Goal: Complete application form: Complete application form

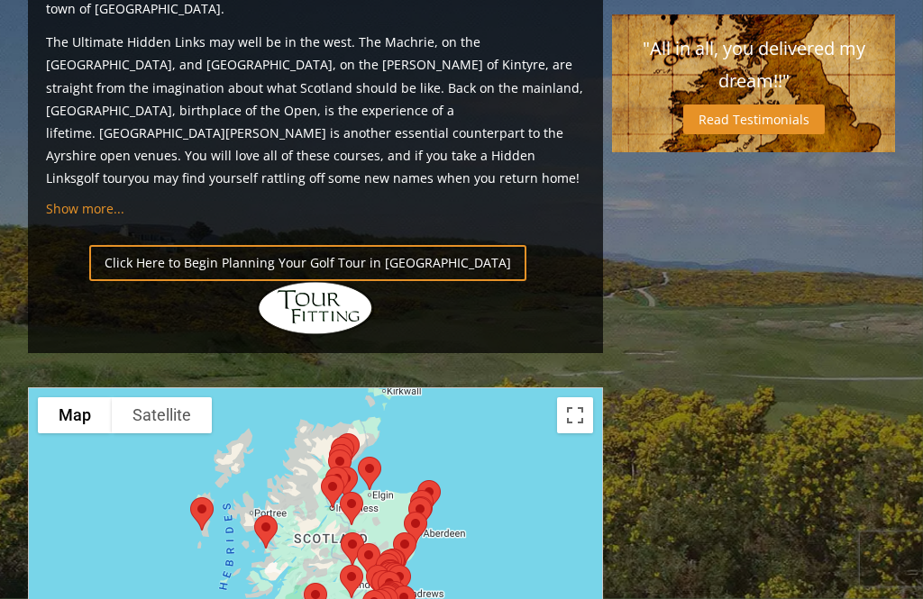
scroll to position [1893, 0]
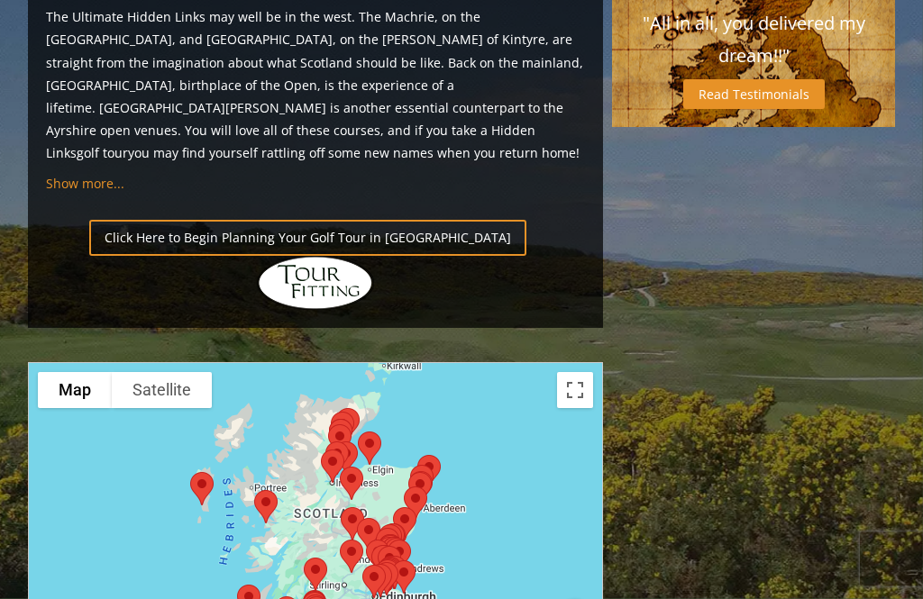
click at [559, 361] on div at bounding box center [315, 540] width 575 height 359
click at [565, 373] on button "Toggle fullscreen view" at bounding box center [575, 391] width 36 height 36
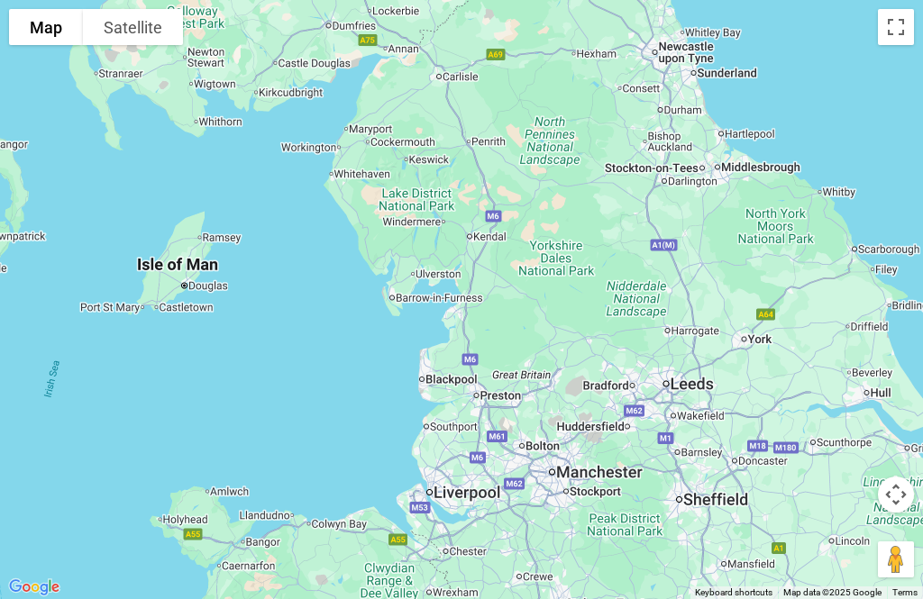
scroll to position [1491, 0]
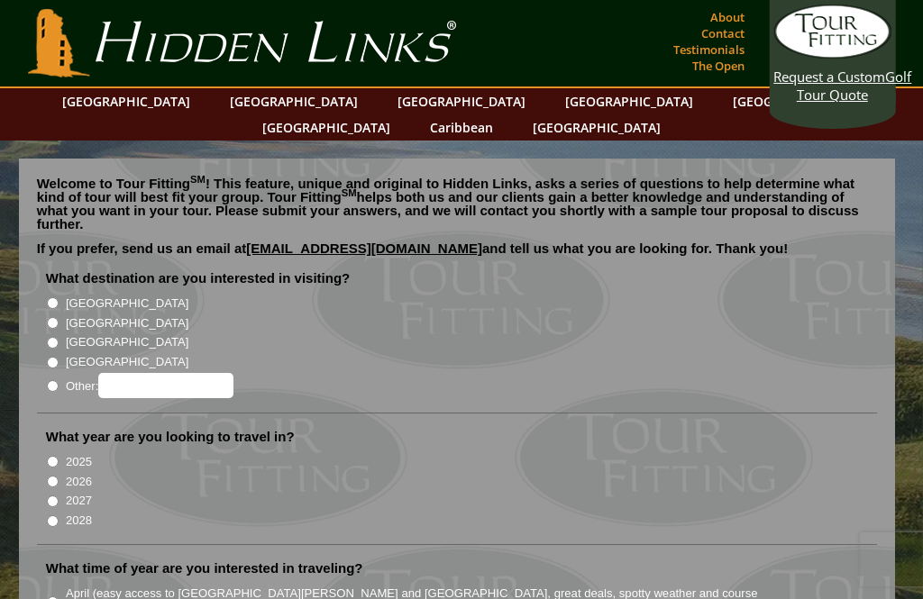
click at [54, 317] on input "[GEOGRAPHIC_DATA]" at bounding box center [53, 323] width 12 height 12
radio input "true"
click at [54, 456] on input "2025" at bounding box center [53, 462] width 12 height 12
radio input "true"
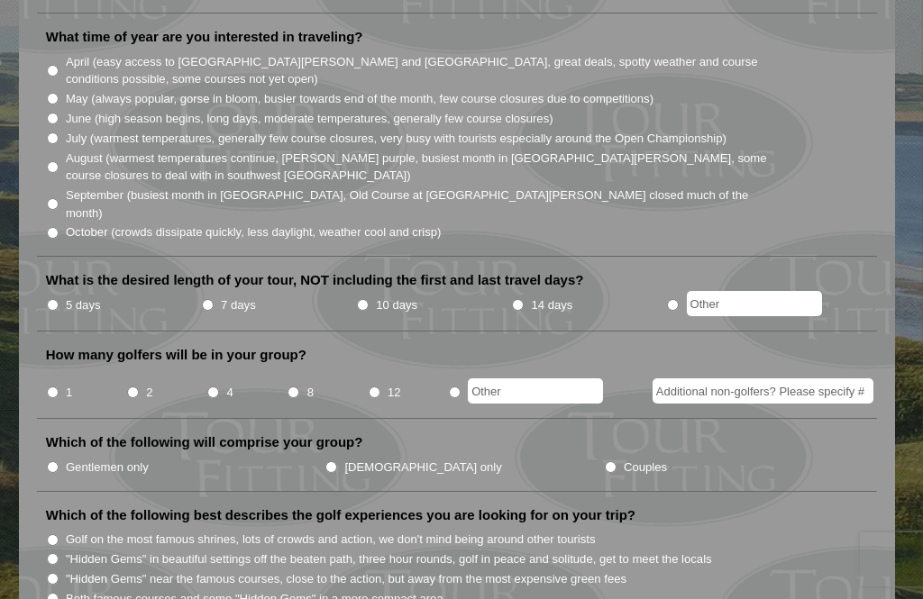
scroll to position [549, 0]
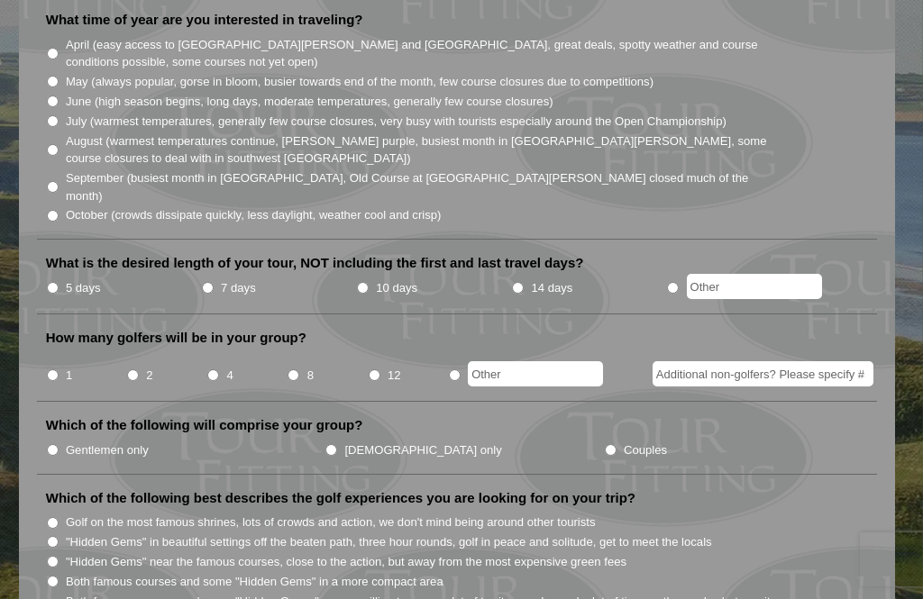
click at [679, 282] on input "radio" at bounding box center [673, 288] width 12 height 12
radio input "true"
click at [217, 352] on li "4" at bounding box center [246, 369] width 80 height 35
click at [217, 370] on input "4" at bounding box center [213, 376] width 12 height 12
radio input "true"
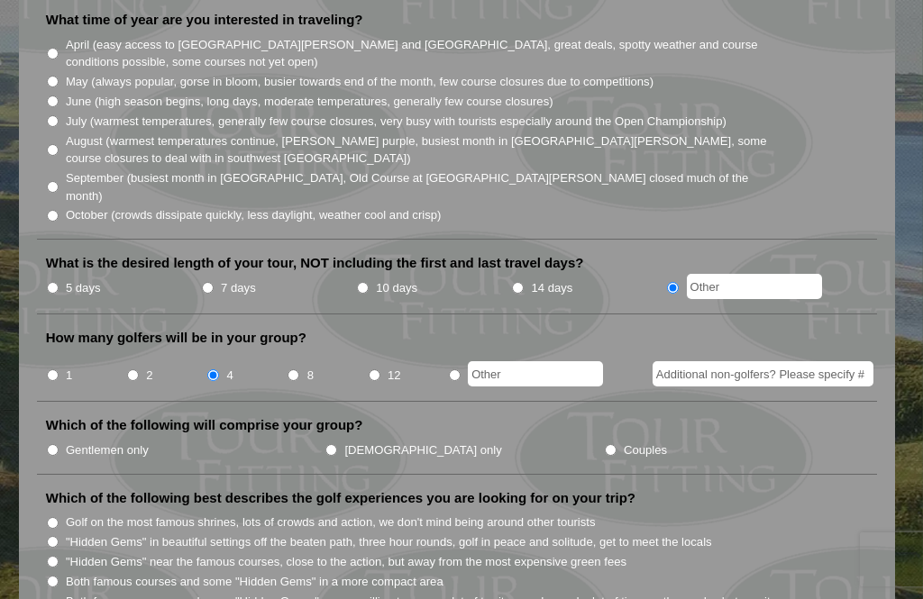
click at [68, 442] on label "Gentlemen only" at bounding box center [107, 451] width 83 height 18
click at [59, 444] on input "Gentlemen only" at bounding box center [53, 450] width 12 height 12
radio input "true"
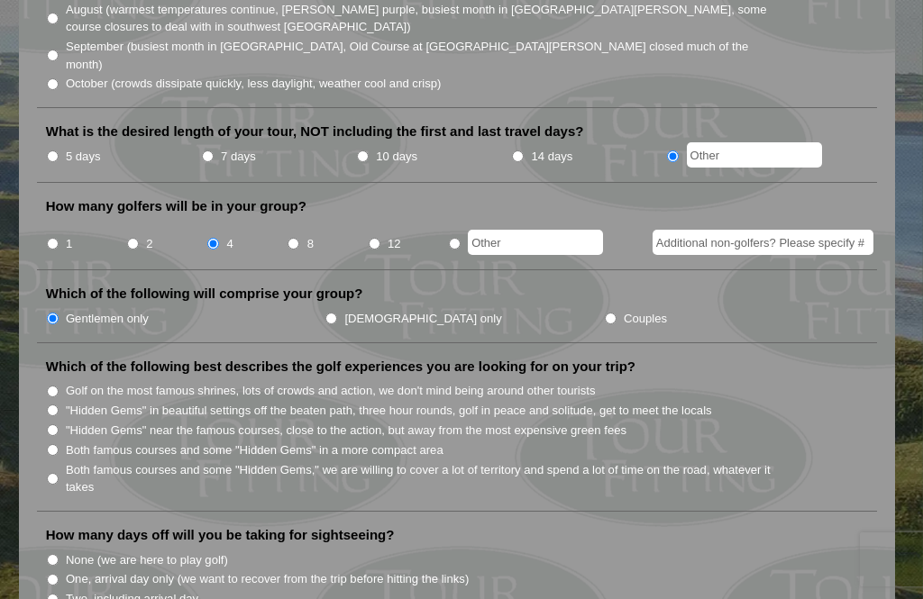
scroll to position [713, 0]
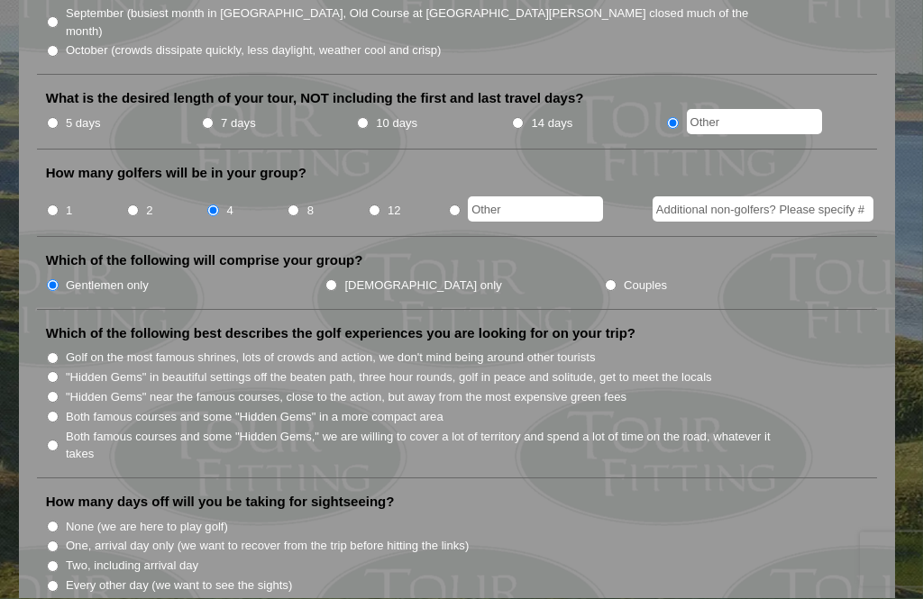
click at [51, 392] on input ""Hidden Gems" near the famous courses, close to the action, but away from the m…" at bounding box center [53, 398] width 12 height 12
radio input "true"
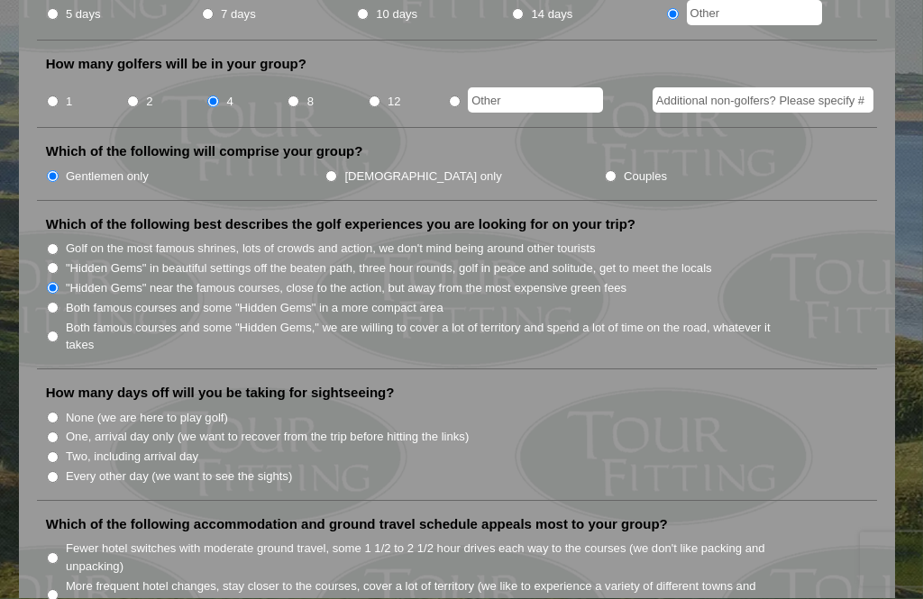
scroll to position [823, 0]
click at [56, 412] on input "None (we are here to play golf)" at bounding box center [53, 418] width 12 height 12
radio input "true"
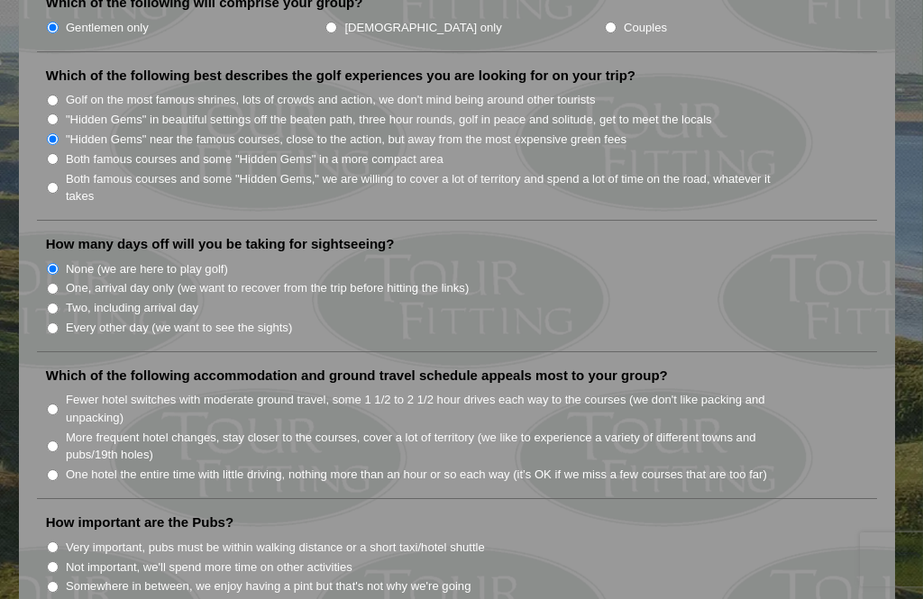
scroll to position [965, 0]
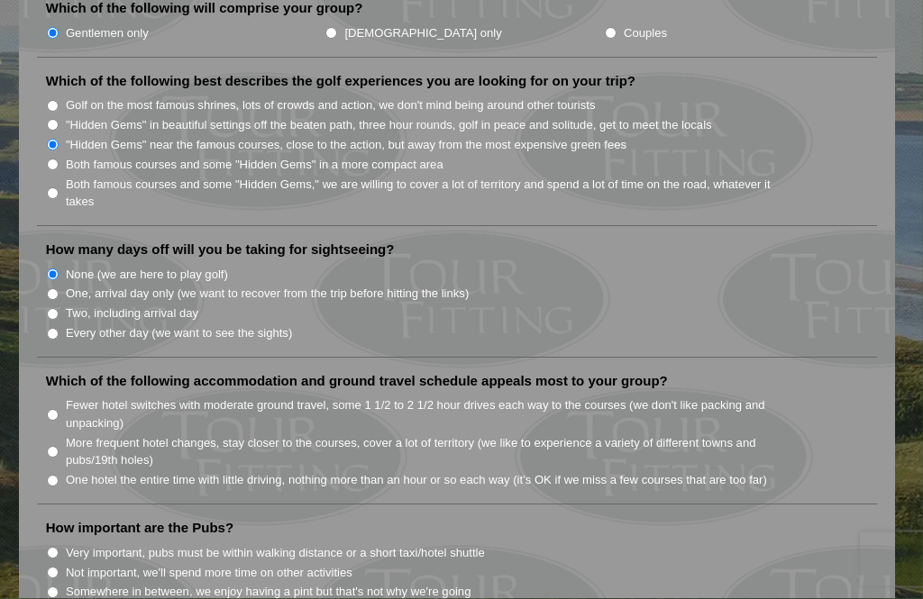
click at [61, 396] on li "Fewer hotel switches with moderate ground travel, some 1 1/2 to 2 1/2 hour driv…" at bounding box center [464, 414] width 837 height 37
click at [60, 396] on li "Fewer hotel switches with moderate ground travel, some 1 1/2 to 2 1/2 hour driv…" at bounding box center [464, 414] width 837 height 37
click at [56, 410] on input "Fewer hotel switches with moderate ground travel, some 1 1/2 to 2 1/2 hour driv…" at bounding box center [53, 416] width 12 height 12
radio input "true"
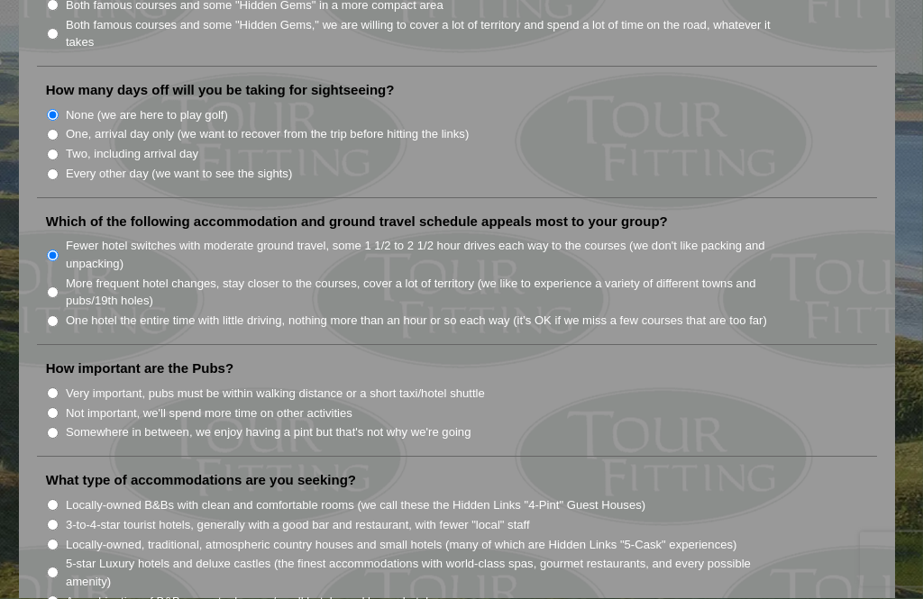
scroll to position [1133, 0]
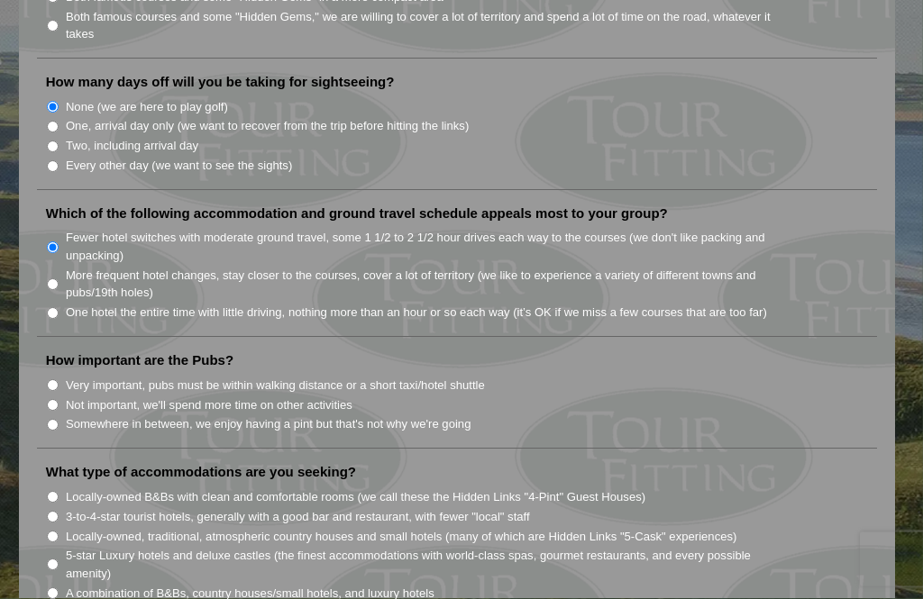
click at [57, 380] on input "Very important, pubs must be within walking distance or a short taxi/hotel shut…" at bounding box center [53, 386] width 12 height 12
radio input "true"
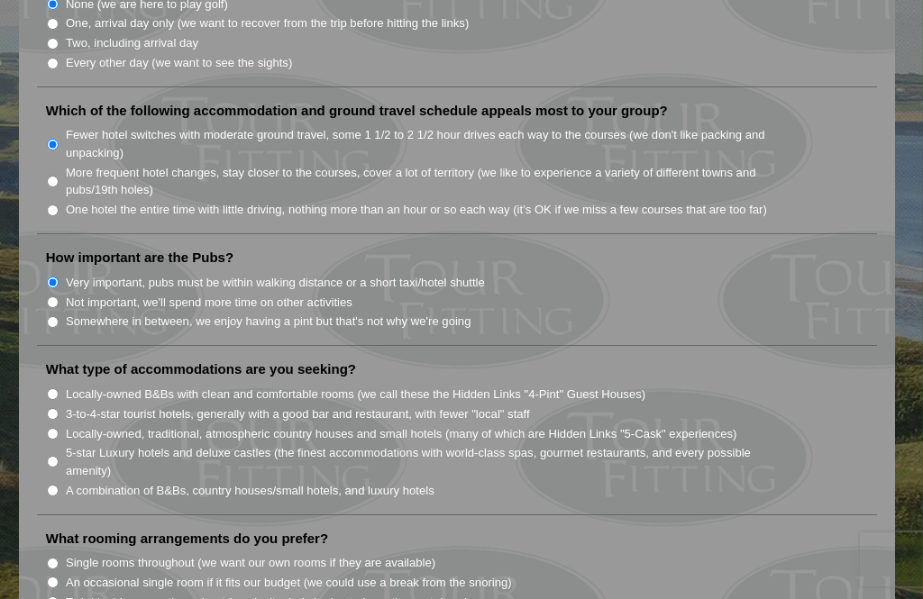
scroll to position [1249, 0]
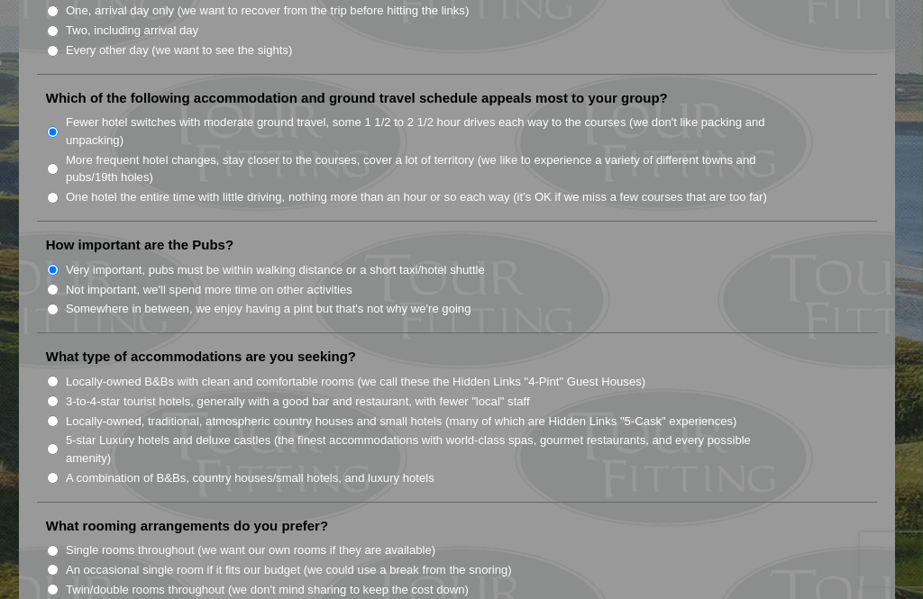
click at [57, 472] on input "A combination of B&Bs, country houses/small hotels, and luxury hotels" at bounding box center [53, 478] width 12 height 12
radio input "true"
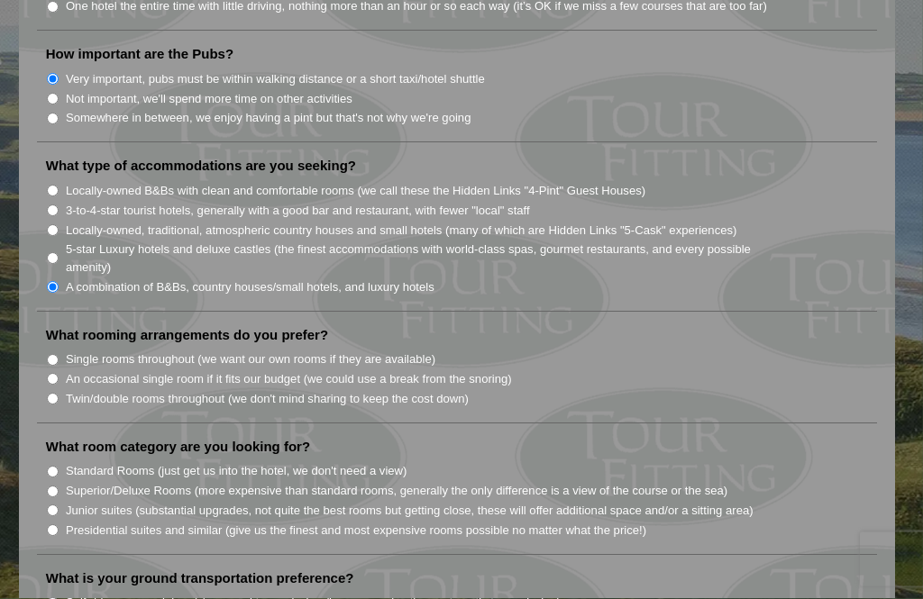
scroll to position [1437, 0]
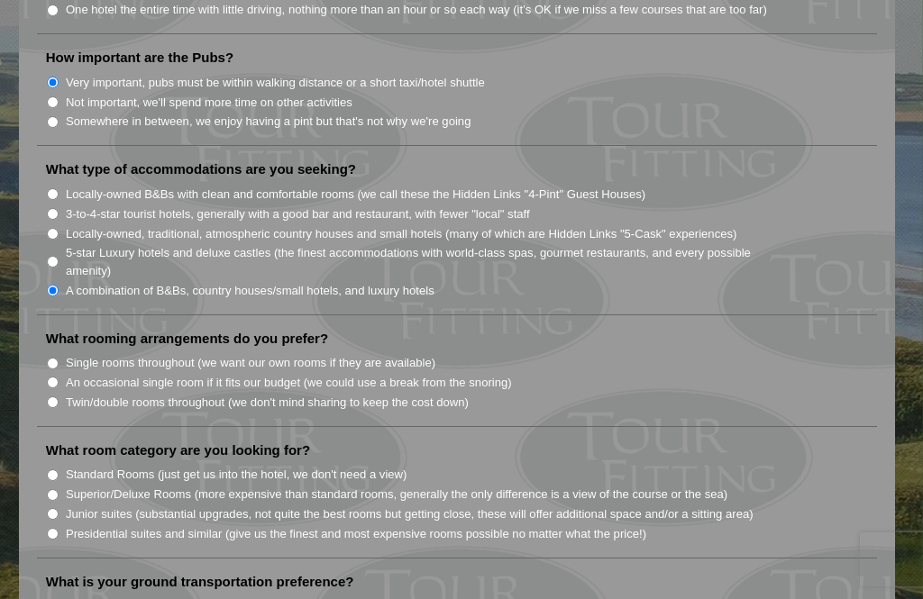
click at [56, 358] on input "Single rooms throughout (we want our own rooms if they are available)" at bounding box center [53, 364] width 12 height 12
radio input "true"
click at [59, 464] on li "Standard Rooms (just get us into the hotel, we don't need a view)" at bounding box center [464, 474] width 837 height 20
click at [56, 470] on input "Standard Rooms (just get us into the hotel, we don't need a view)" at bounding box center [53, 476] width 12 height 12
radio input "true"
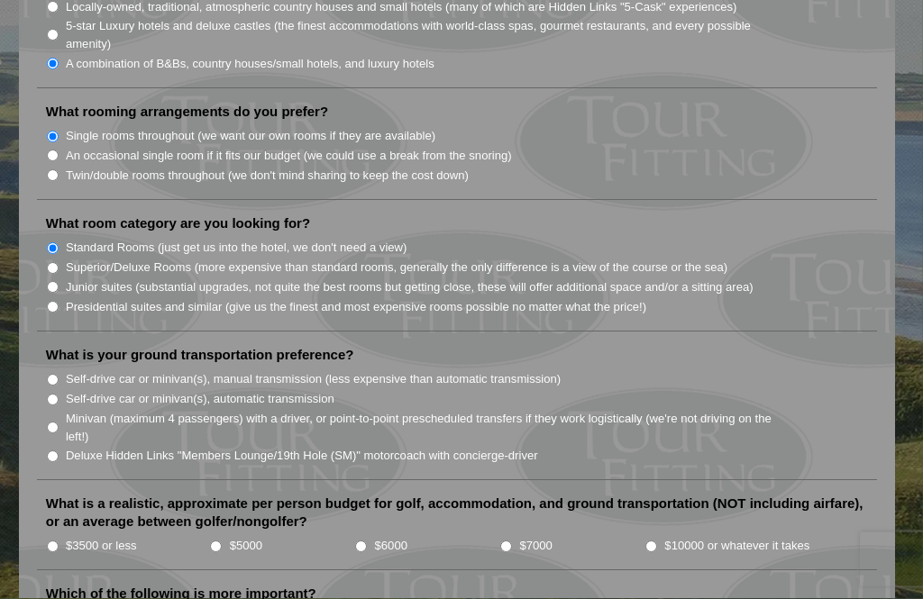
scroll to position [1675, 0]
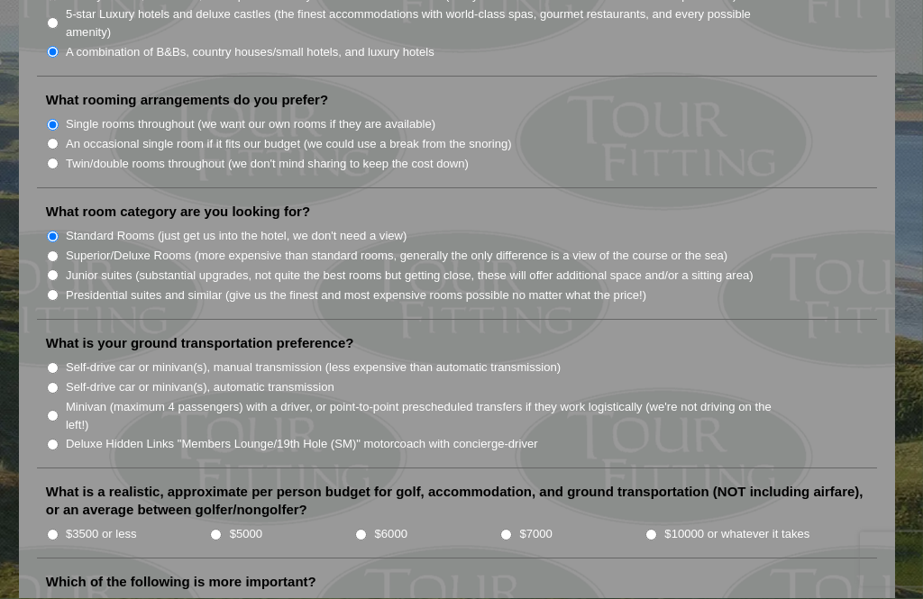
click at [58, 363] on input "Self-drive car or minivan(s), manual transmission (less expensive than automati…" at bounding box center [53, 369] width 12 height 12
radio input "true"
click at [59, 530] on input "$3500 or less" at bounding box center [53, 536] width 12 height 12
radio input "true"
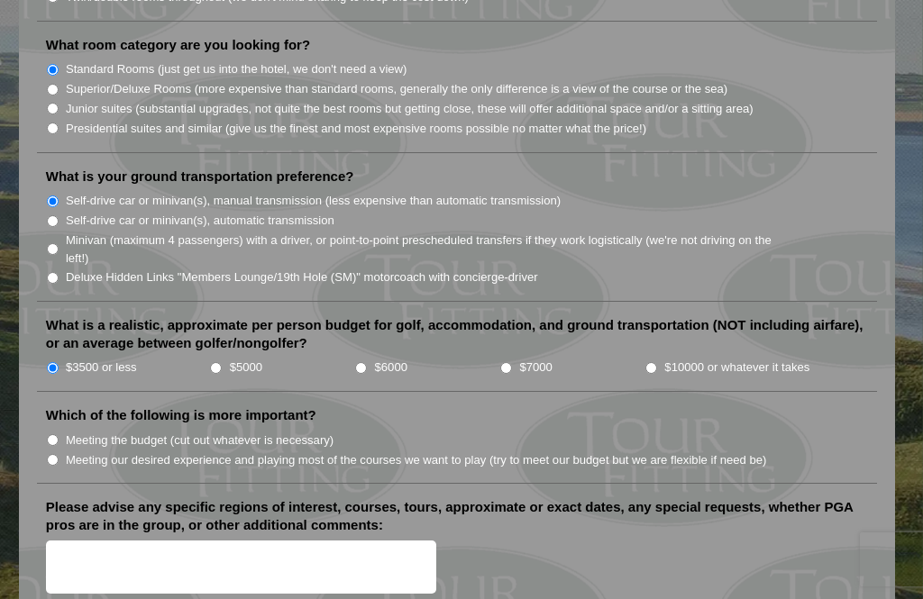
scroll to position [1859, 0]
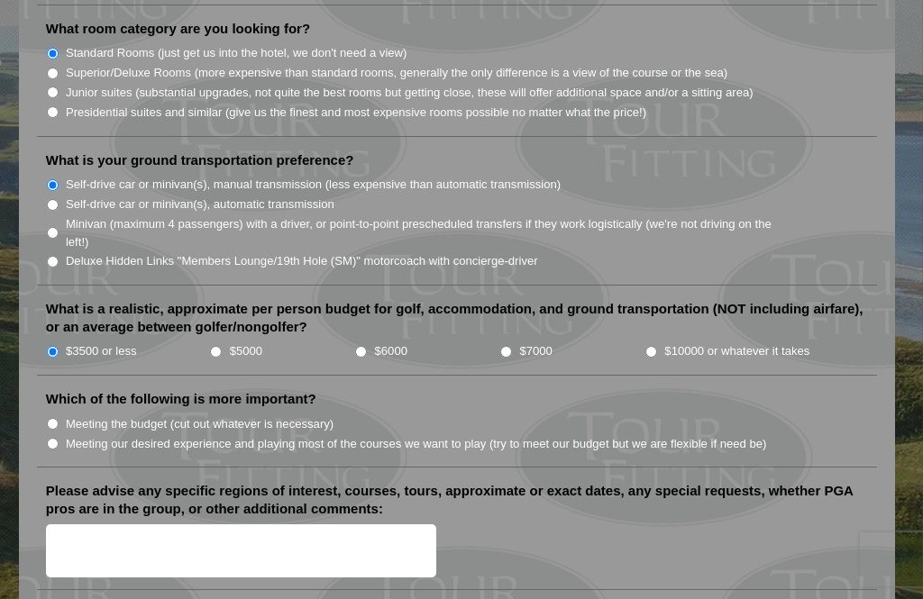
click at [54, 418] on input "Meeting the budget (cut out whatever is necessary)" at bounding box center [53, 424] width 12 height 12
radio input "true"
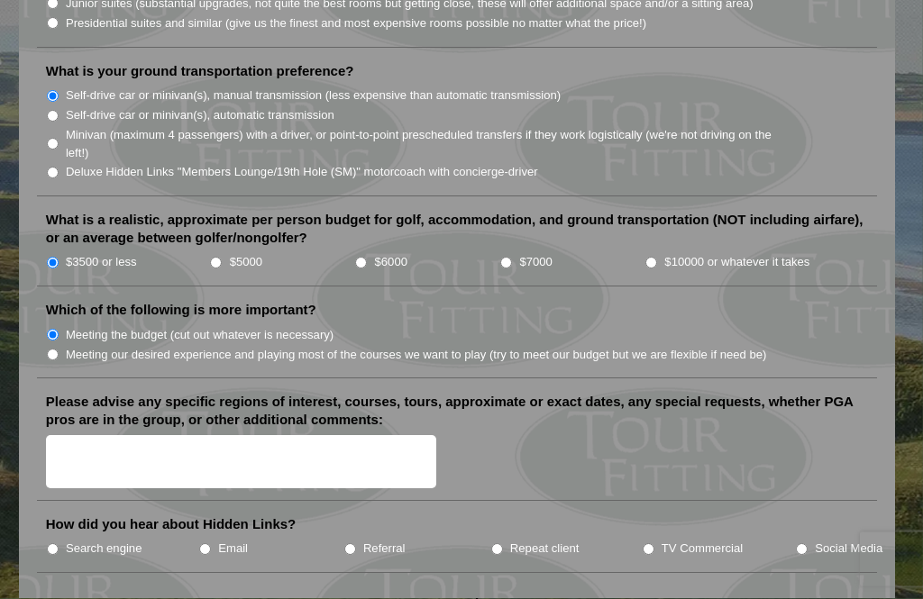
scroll to position [1950, 0]
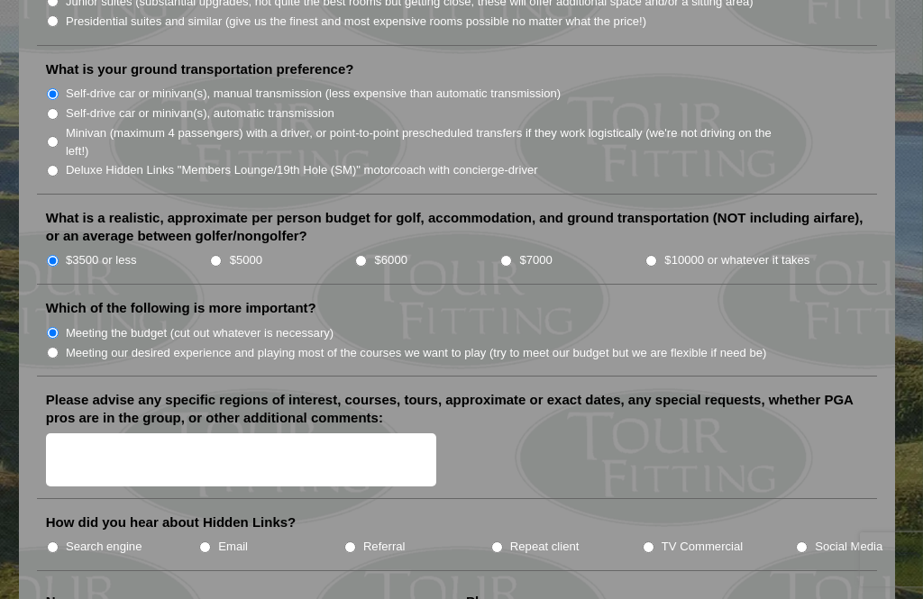
click at [55, 542] on input "Search engine" at bounding box center [53, 548] width 12 height 12
radio input "true"
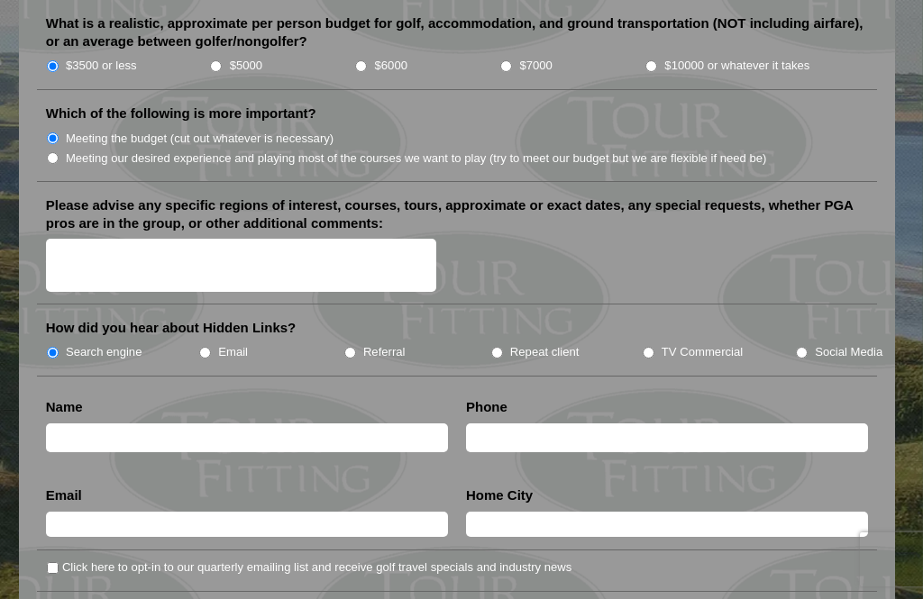
scroll to position [2191, 0]
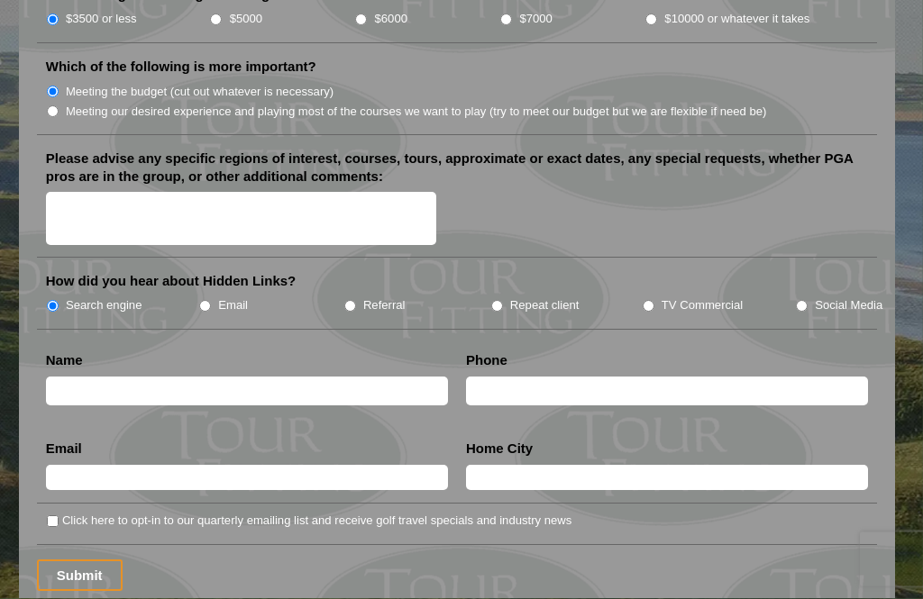
click at [285, 378] on input "text" at bounding box center [247, 393] width 402 height 30
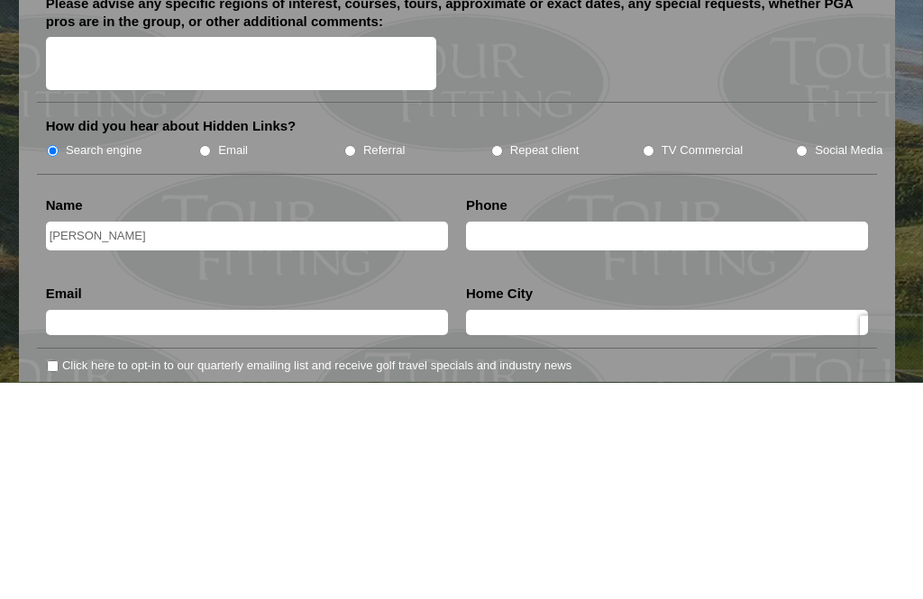
scroll to position [2128, 0]
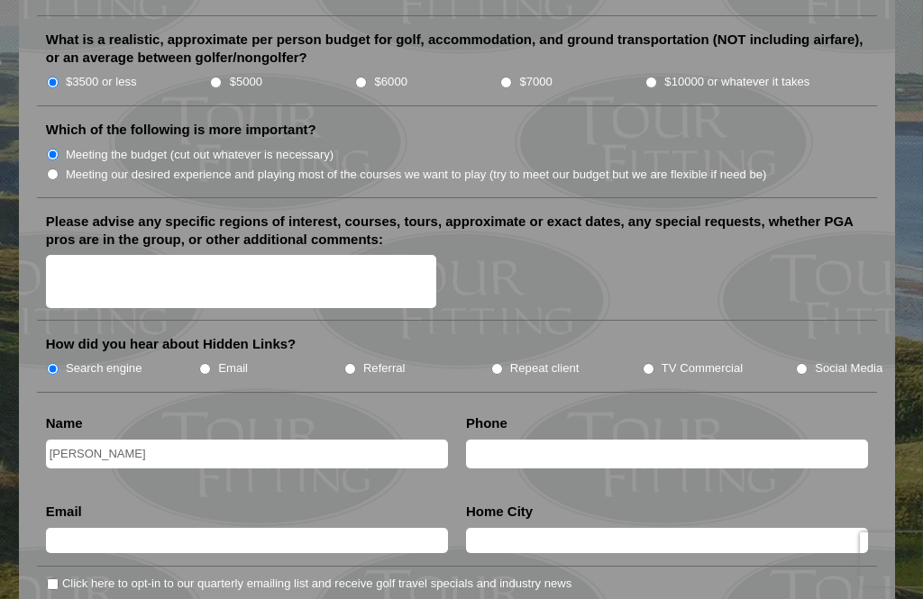
type input "[PERSON_NAME]"
click at [175, 255] on textarea "Please advise any specific regions of interest, courses, tours, approximate or …" at bounding box center [241, 281] width 390 height 53
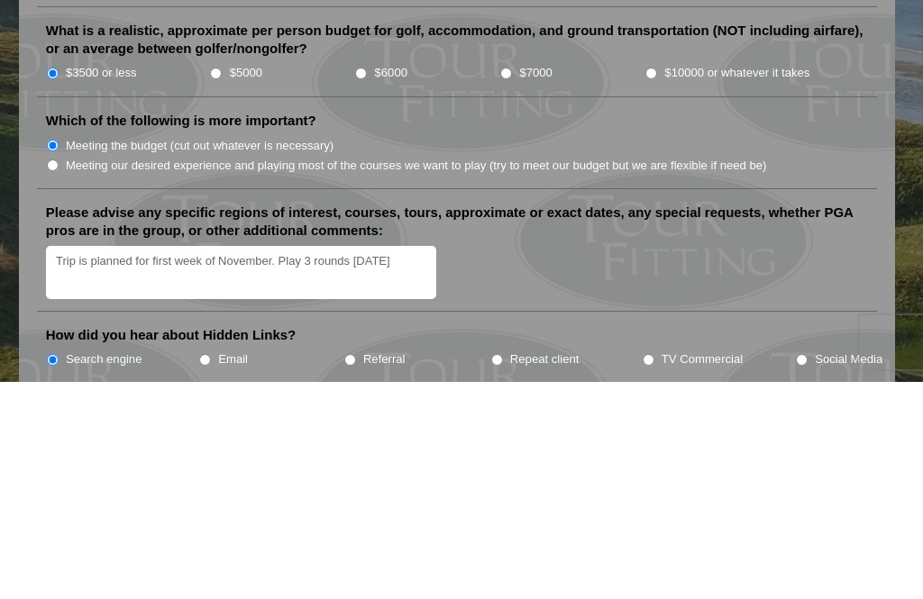
scroll to position [1932, 0]
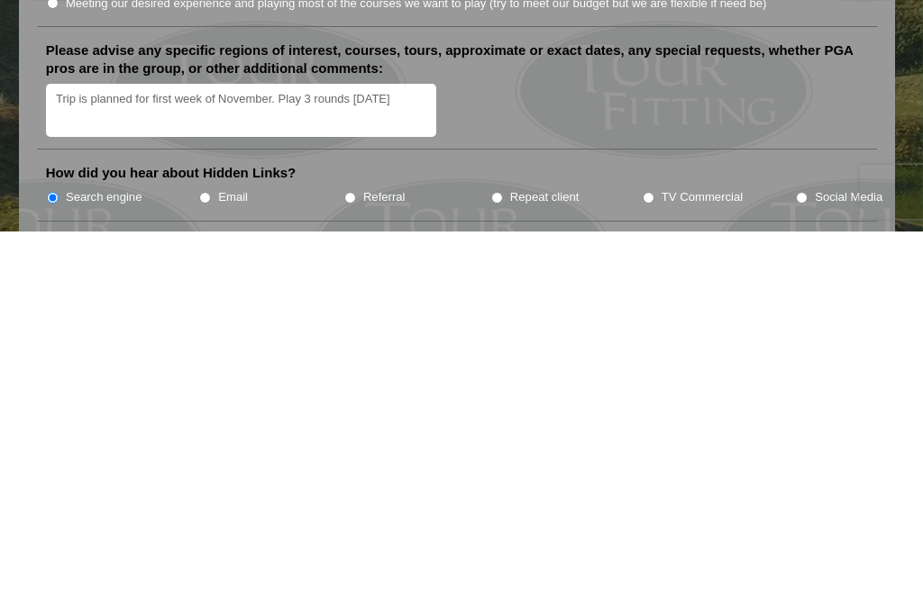
type textarea "Trip is planned for first week of November. Play 3 rounds [DATE]"
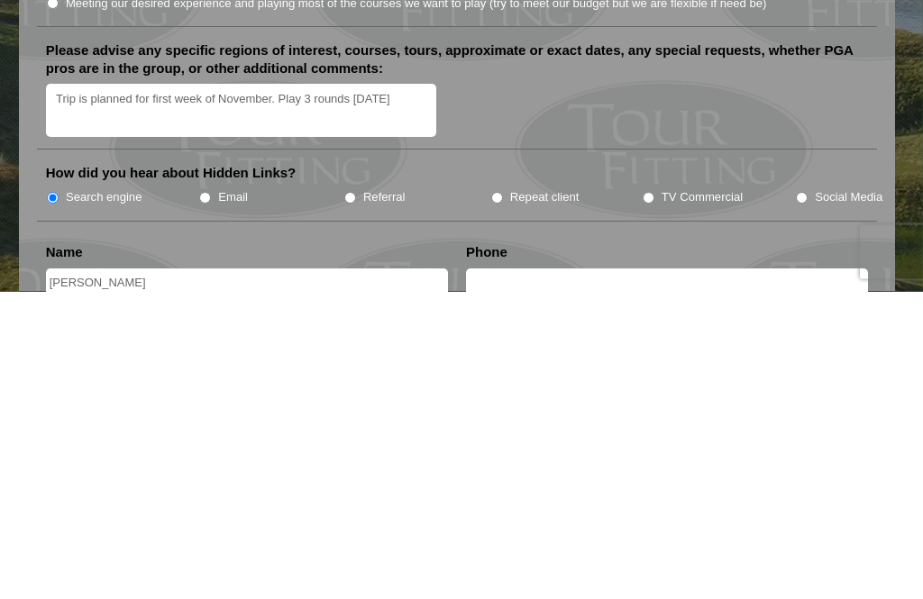
scroll to position [1999, 0]
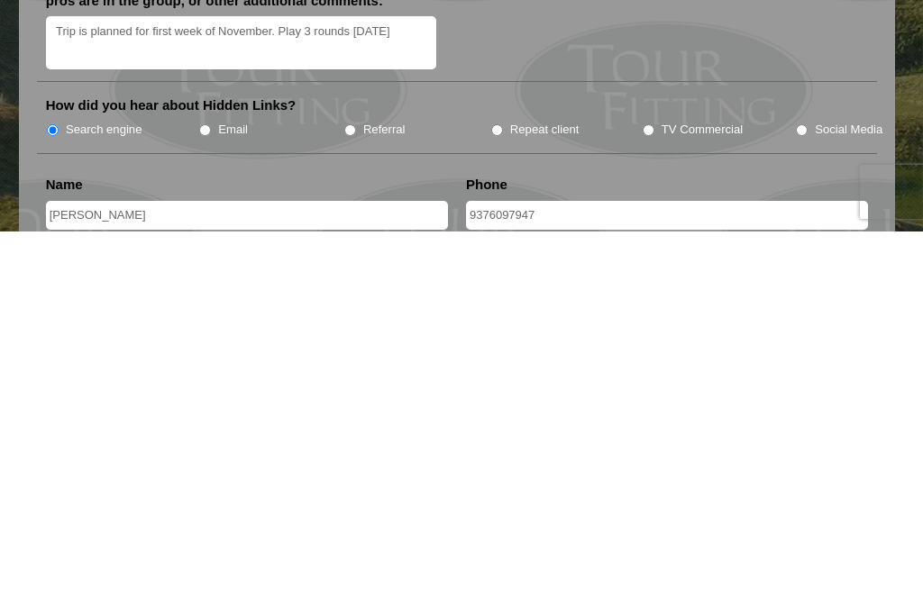
type input "9376097947"
type input "[EMAIL_ADDRESS][DOMAIN_NAME]"
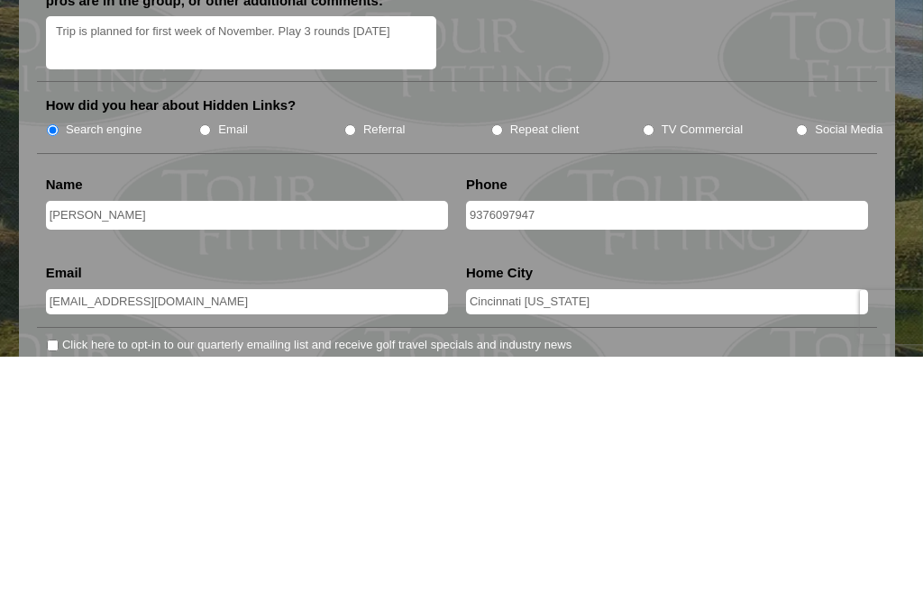
scroll to position [2126, 0]
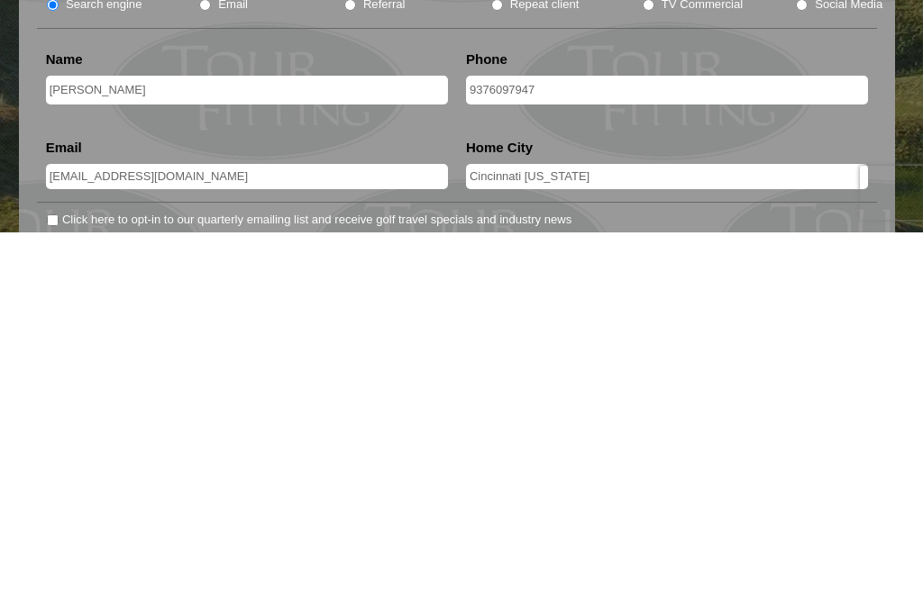
type input "Cincinnati [US_STATE]"
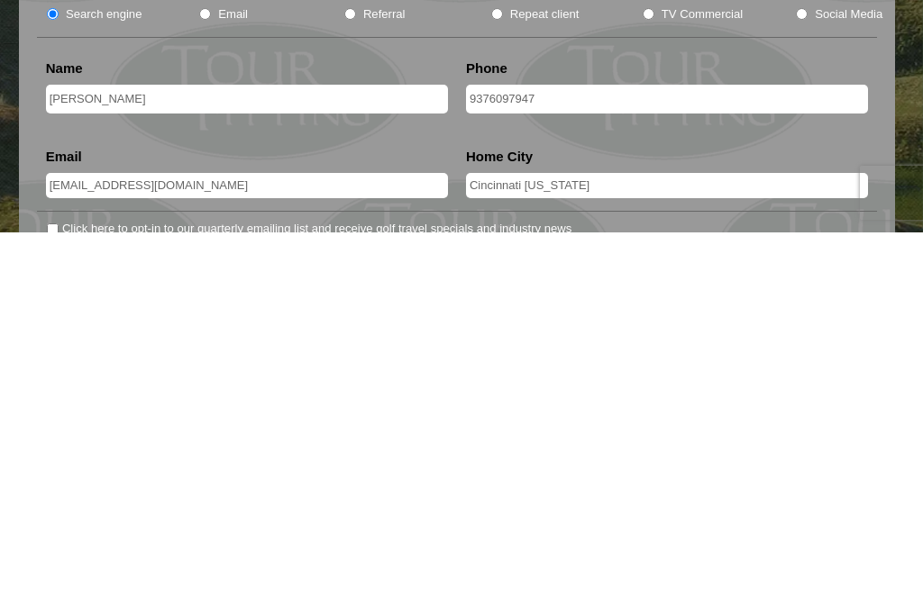
scroll to position [2493, 0]
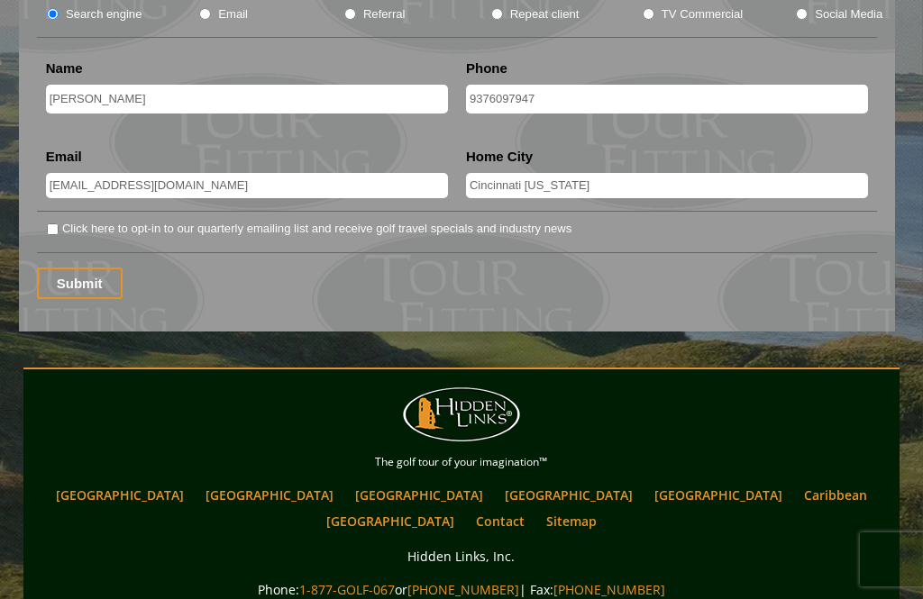
click at [83, 268] on input "Submit" at bounding box center [80, 284] width 86 height 32
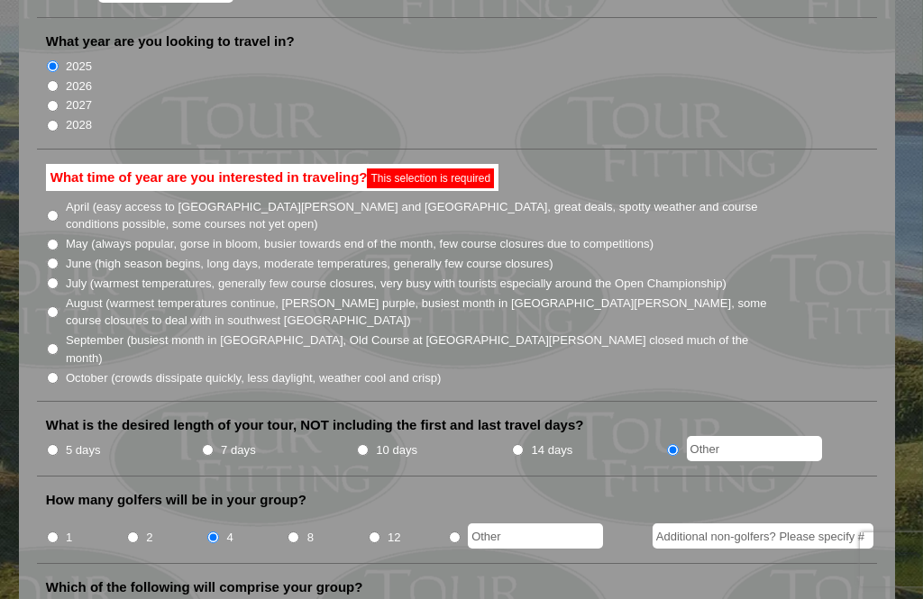
scroll to position [393, 0]
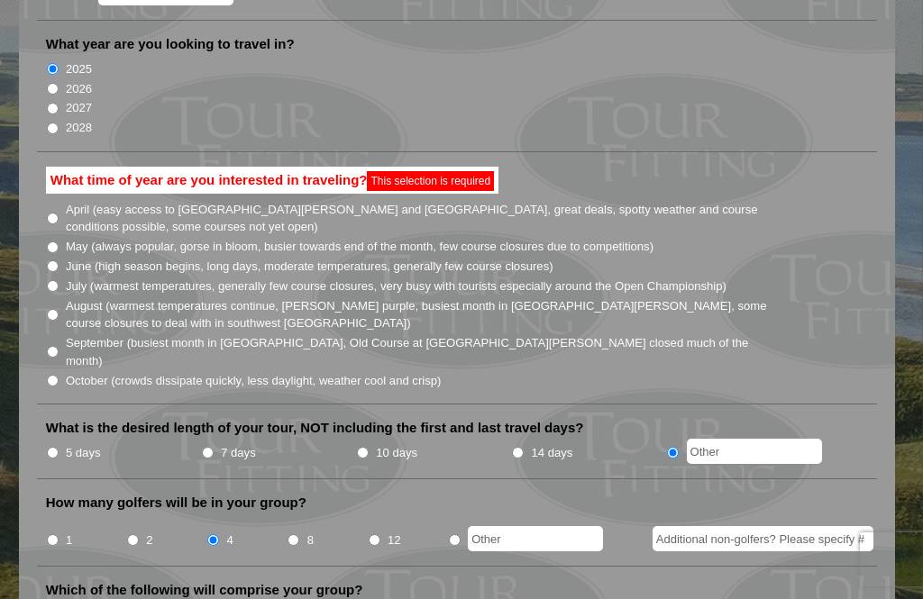
click at [58, 375] on input "October (crowds dissipate quickly, less daylight, weather cool and crisp)" at bounding box center [53, 381] width 12 height 12
radio input "true"
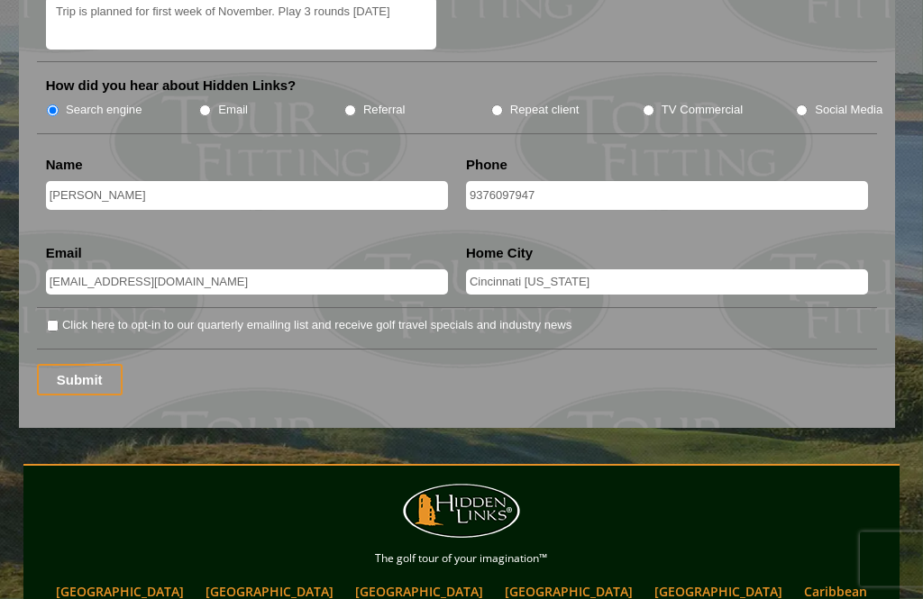
scroll to position [2387, 0]
click at [81, 364] on input "Submit" at bounding box center [80, 380] width 86 height 32
